Goal: Information Seeking & Learning: Learn about a topic

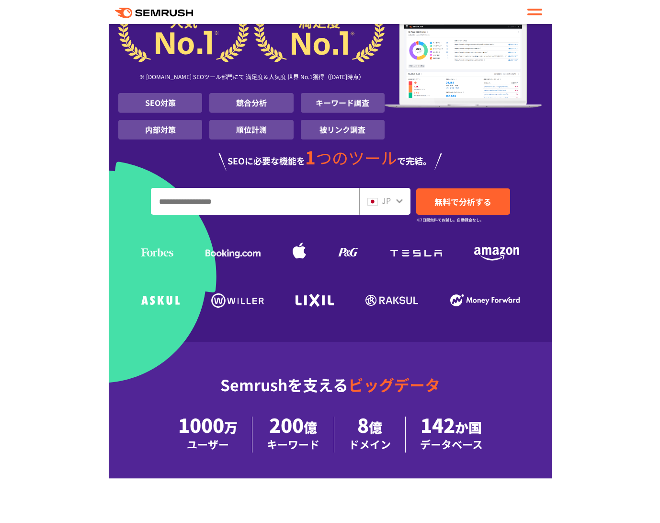
scroll to position [132, 0]
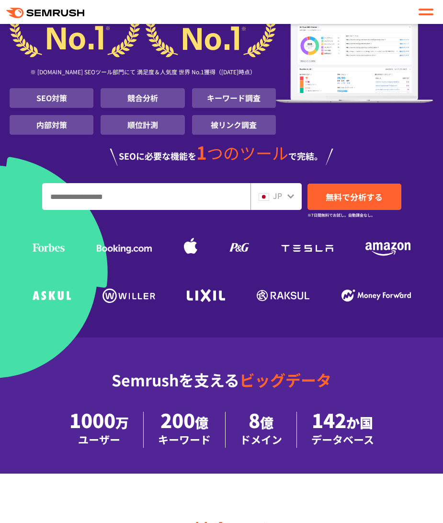
click at [228, 98] on li "キーワード調査" at bounding box center [234, 98] width 84 height 20
click at [123, 197] on input "URL、キーワードを入力してください" at bounding box center [146, 196] width 207 height 26
type input "**"
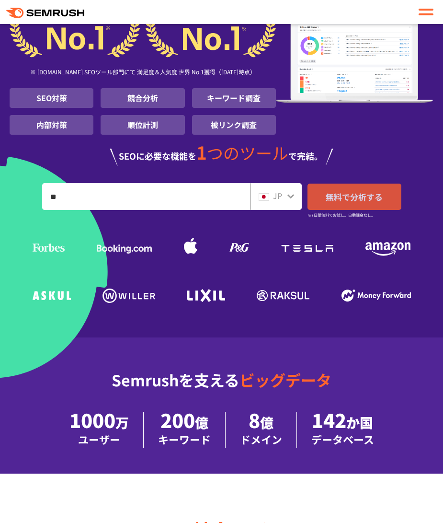
click at [345, 200] on span "無料で分析する" at bounding box center [354, 197] width 57 height 12
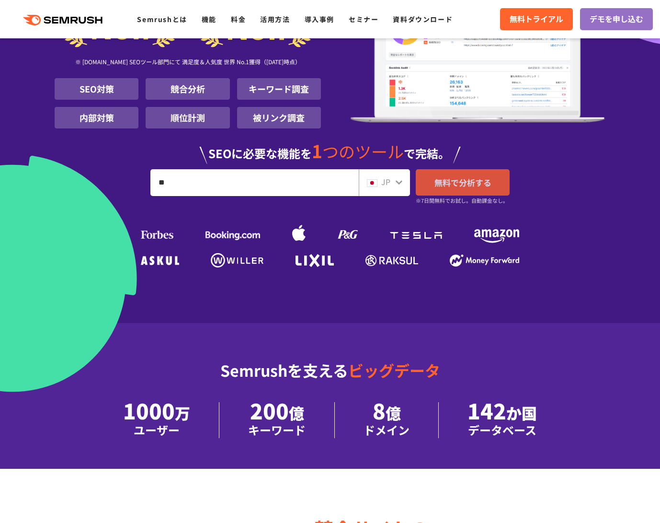
click at [443, 185] on span "無料で分析する" at bounding box center [462, 182] width 57 height 12
